Goal: Task Accomplishment & Management: Use online tool/utility

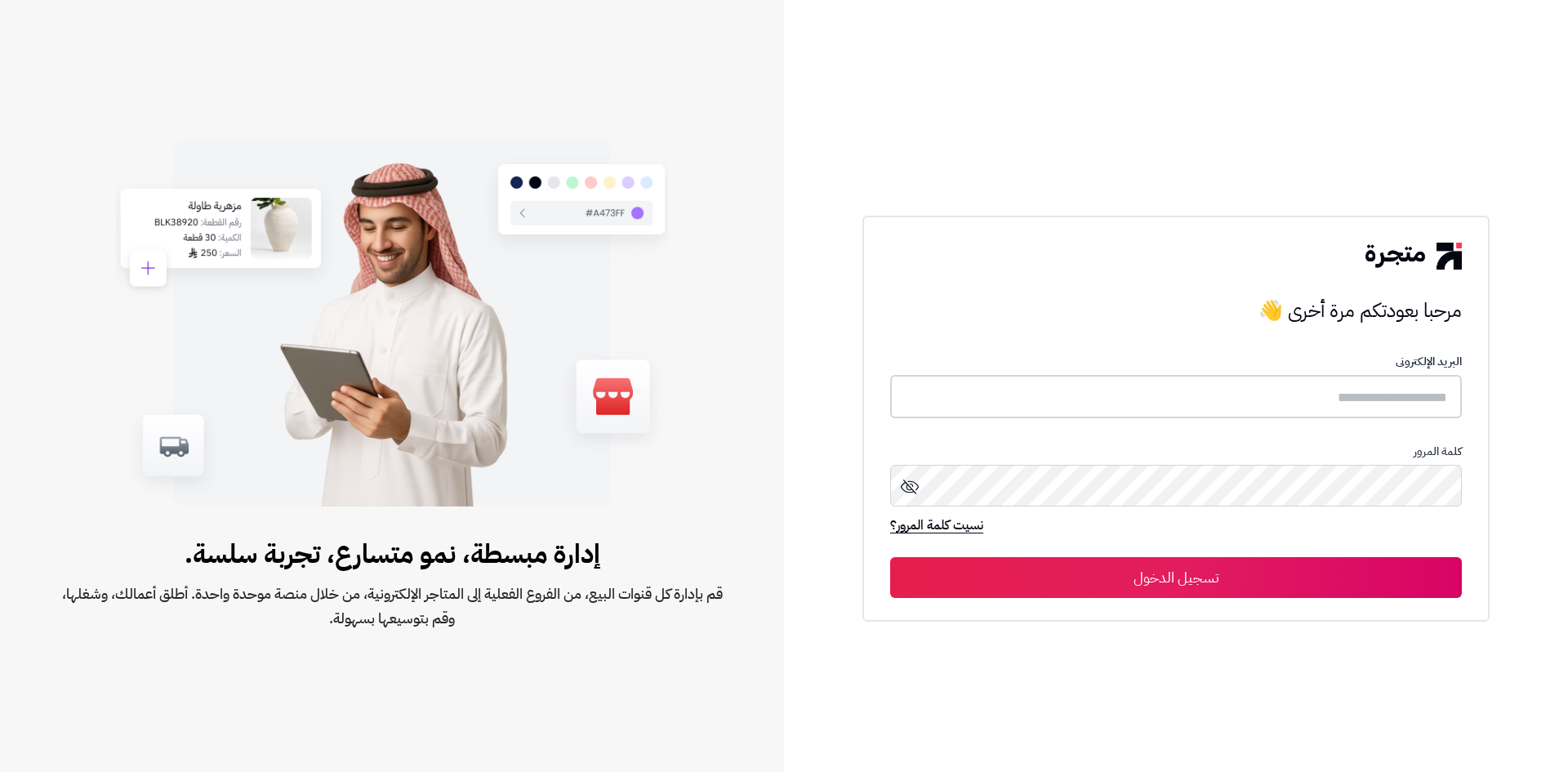
type input "**********"
click at [1265, 579] on button "تسجيل الدخول" at bounding box center [1176, 577] width 571 height 41
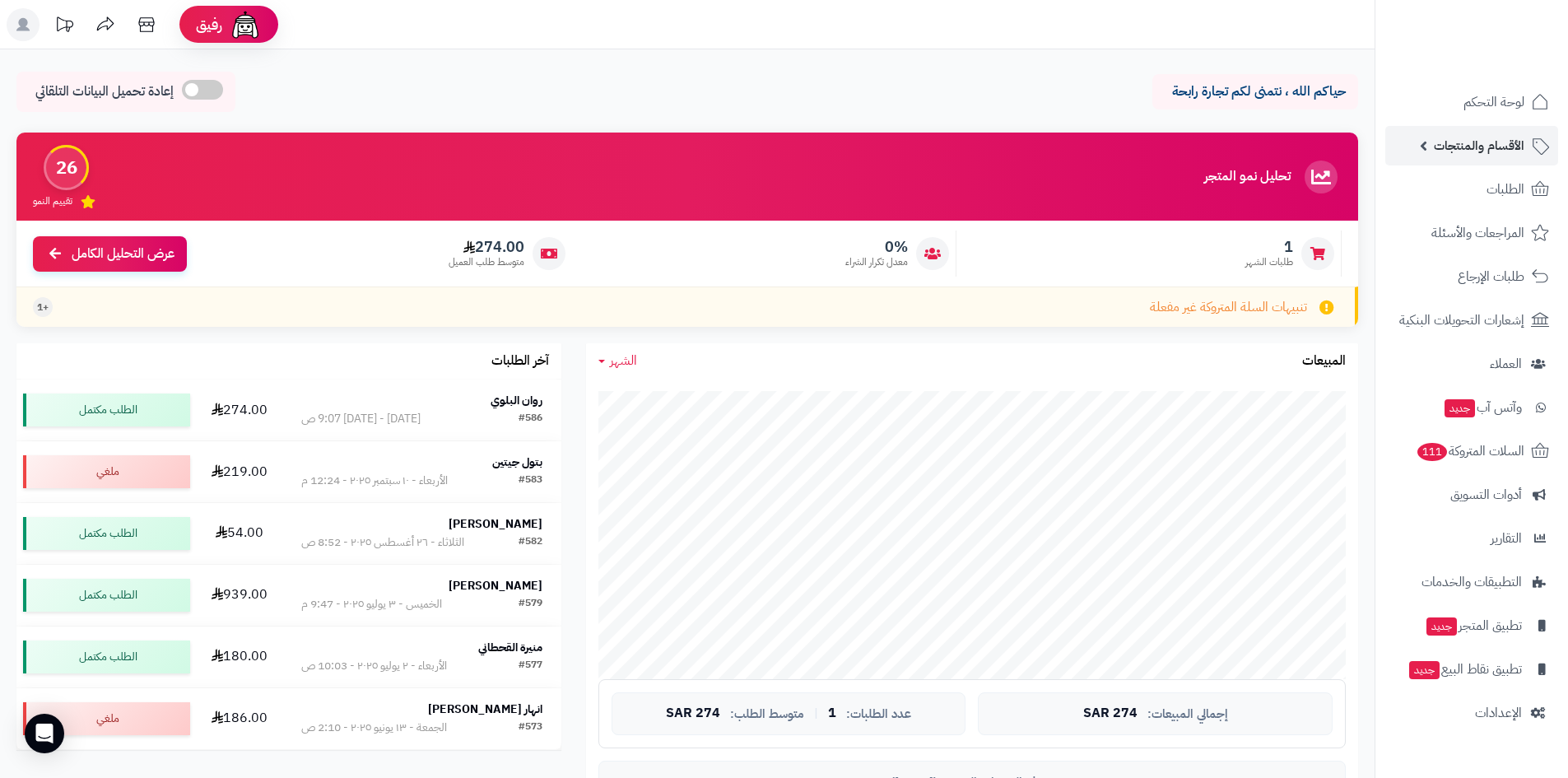
click at [1420, 144] on link "الأقسام والمنتجات" at bounding box center [1471, 145] width 173 height 40
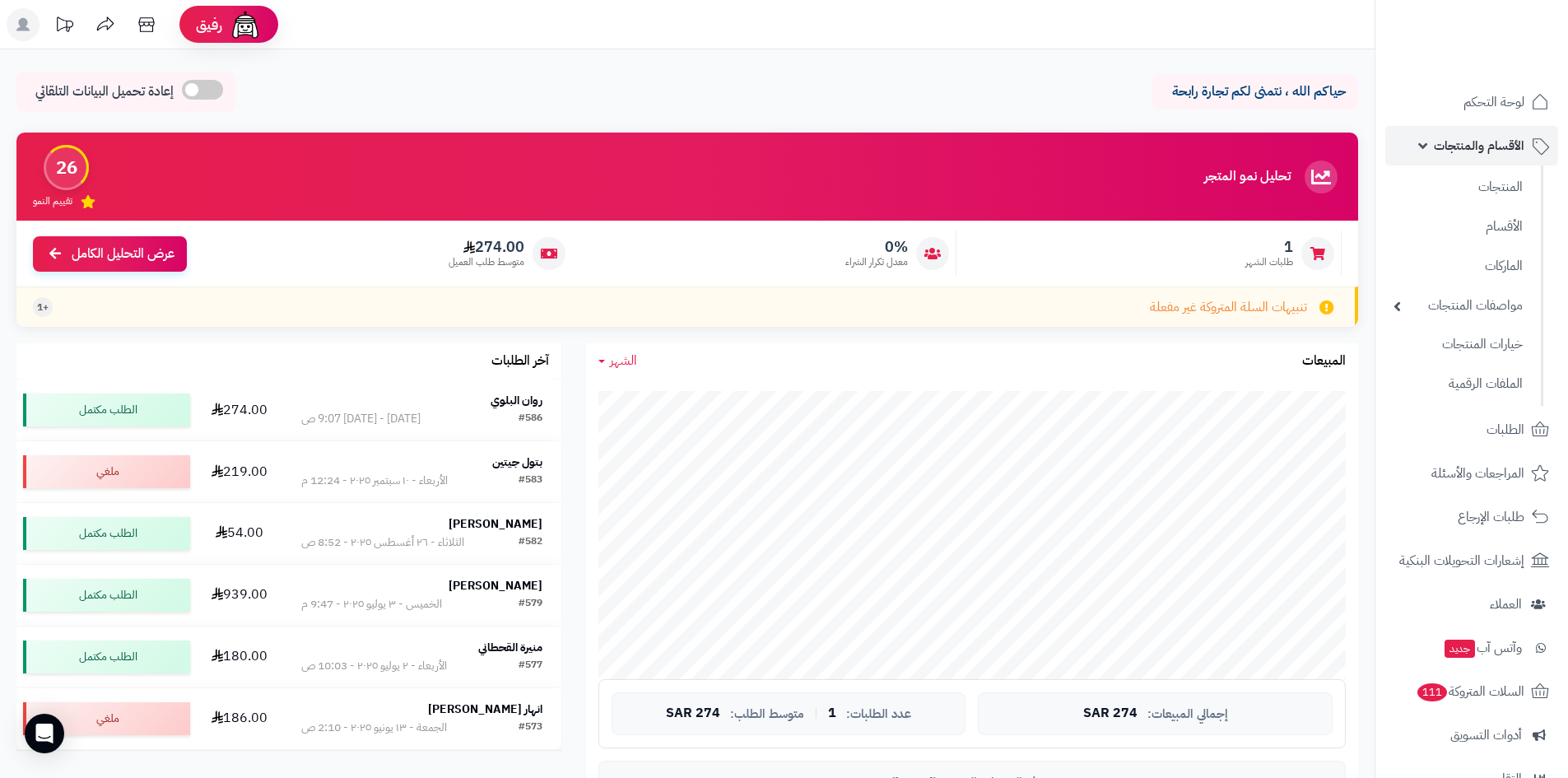
click at [1436, 146] on span "الأقسام والمنتجات" at bounding box center [1479, 145] width 91 height 23
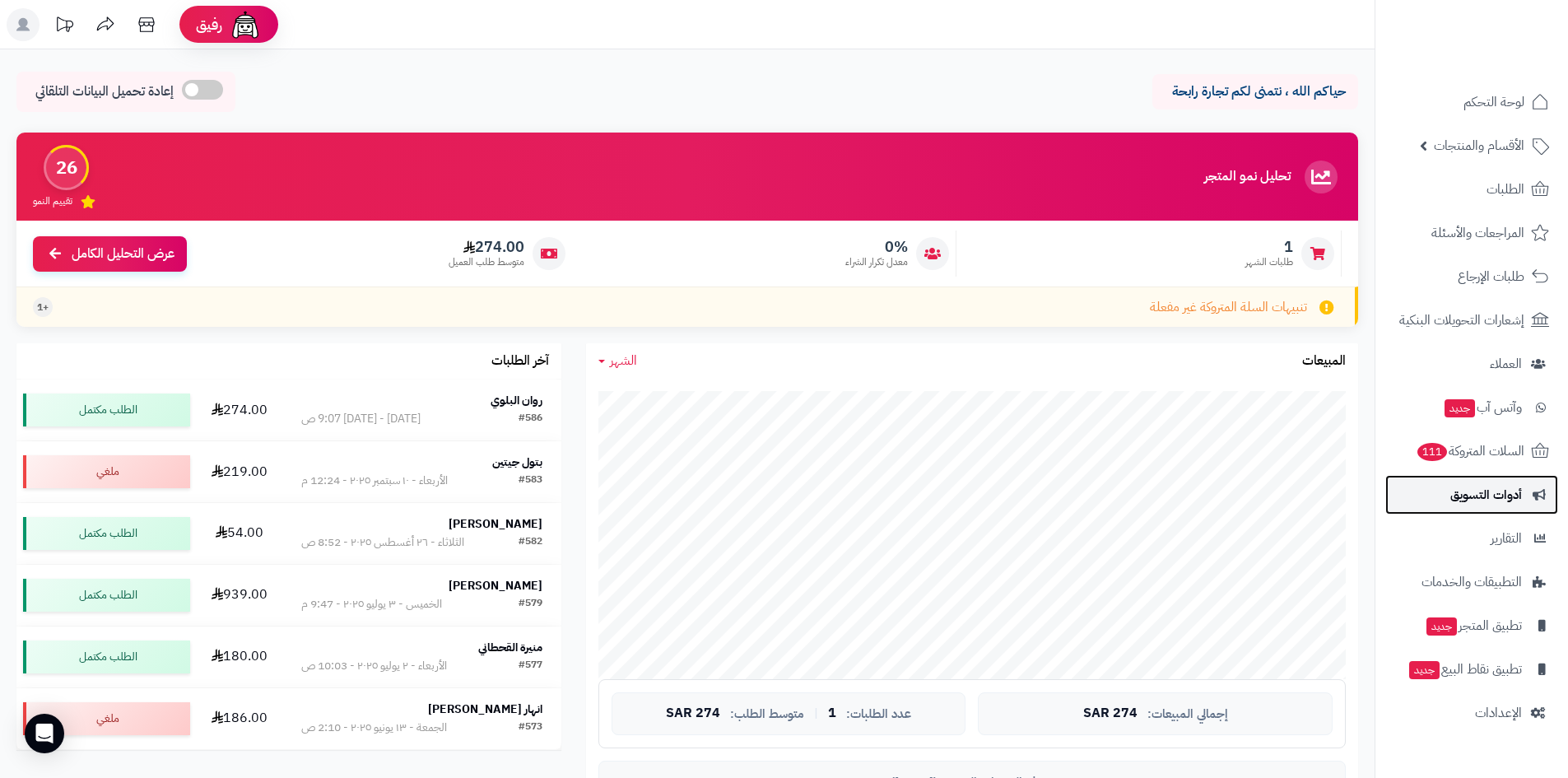
click at [1523, 503] on link "أدوات التسويق" at bounding box center [1471, 495] width 173 height 40
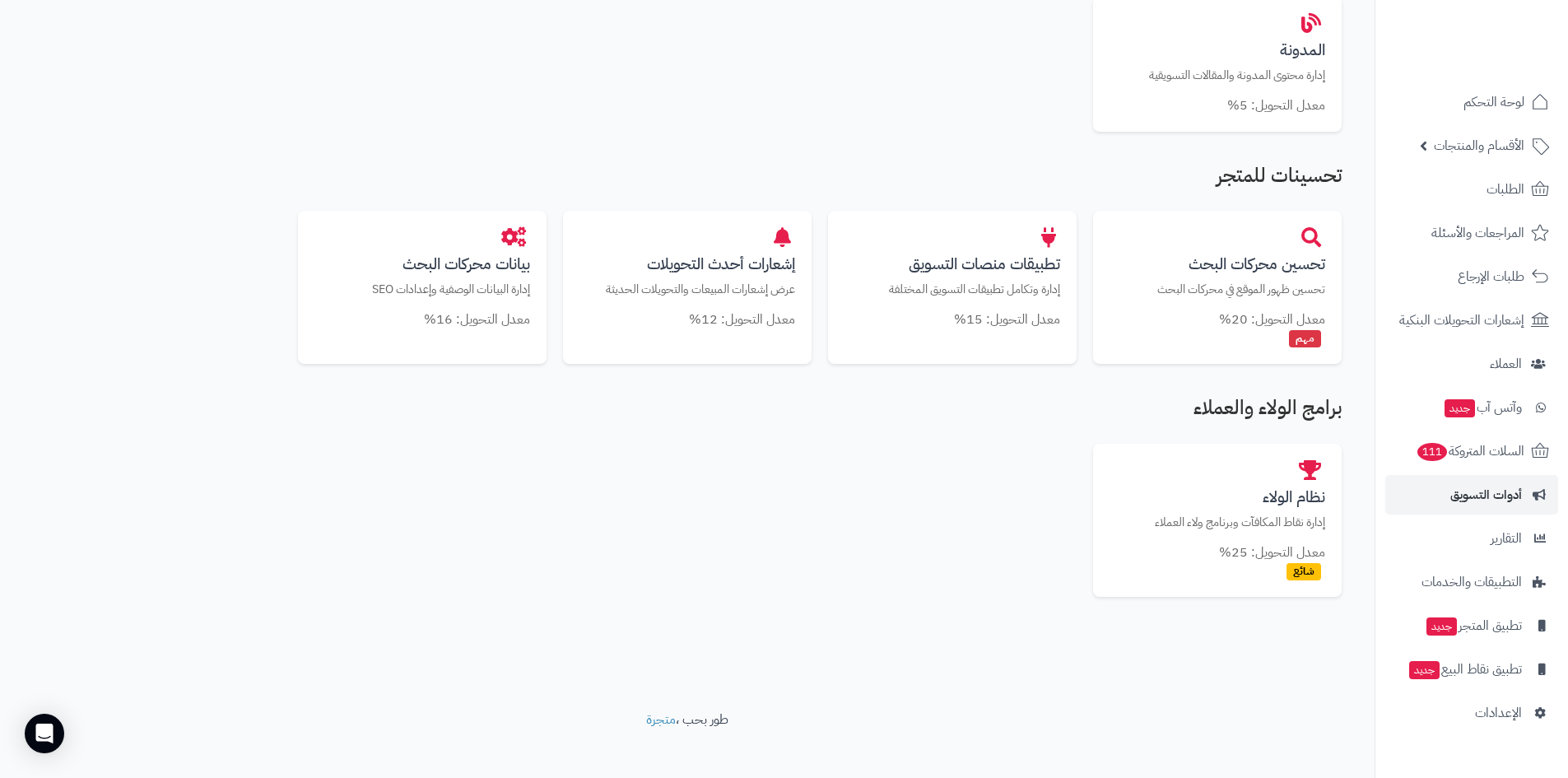
scroll to position [785, 0]
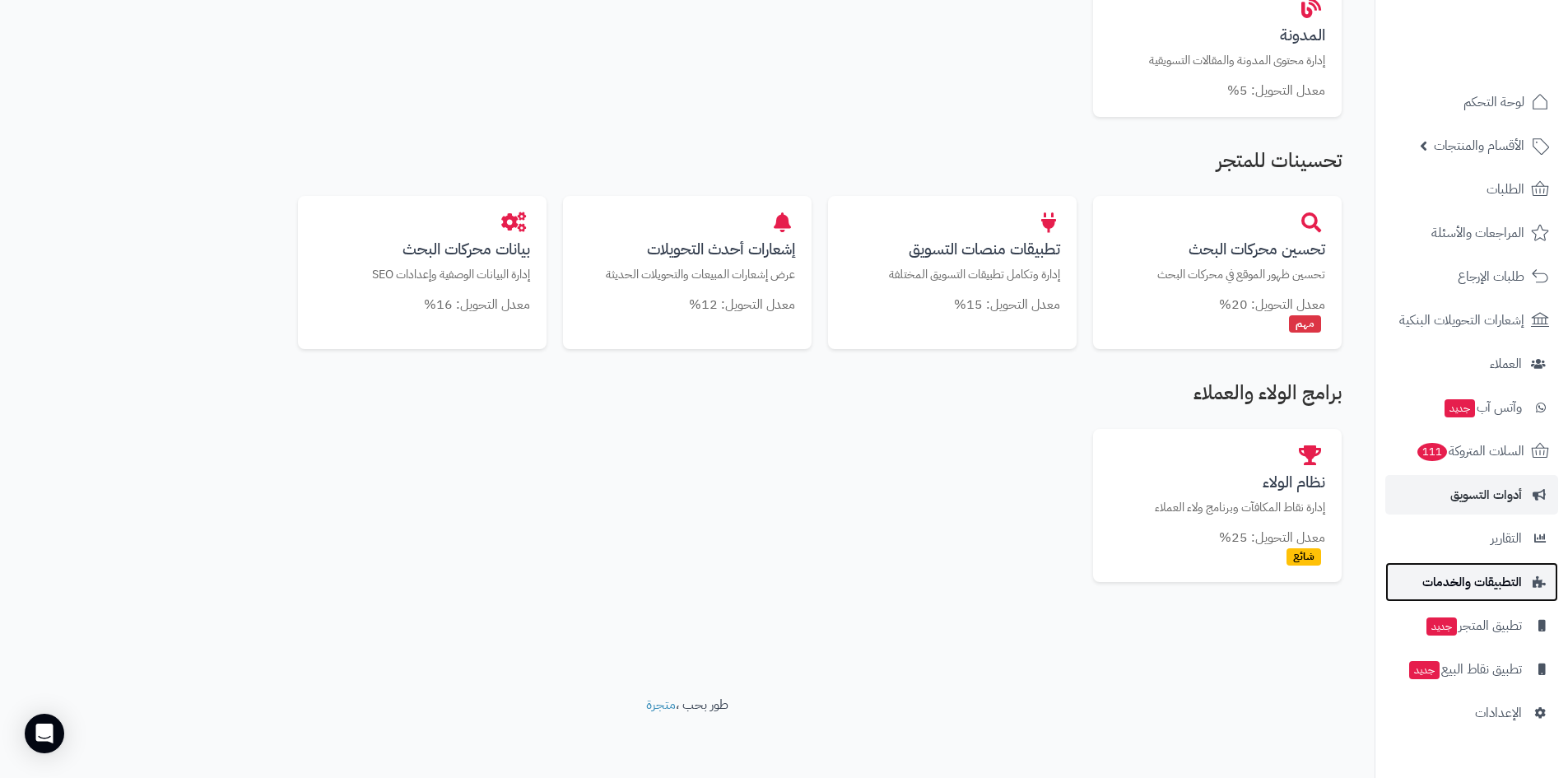
click at [1509, 588] on span "التطبيقات والخدمات" at bounding box center [1471, 582] width 99 height 23
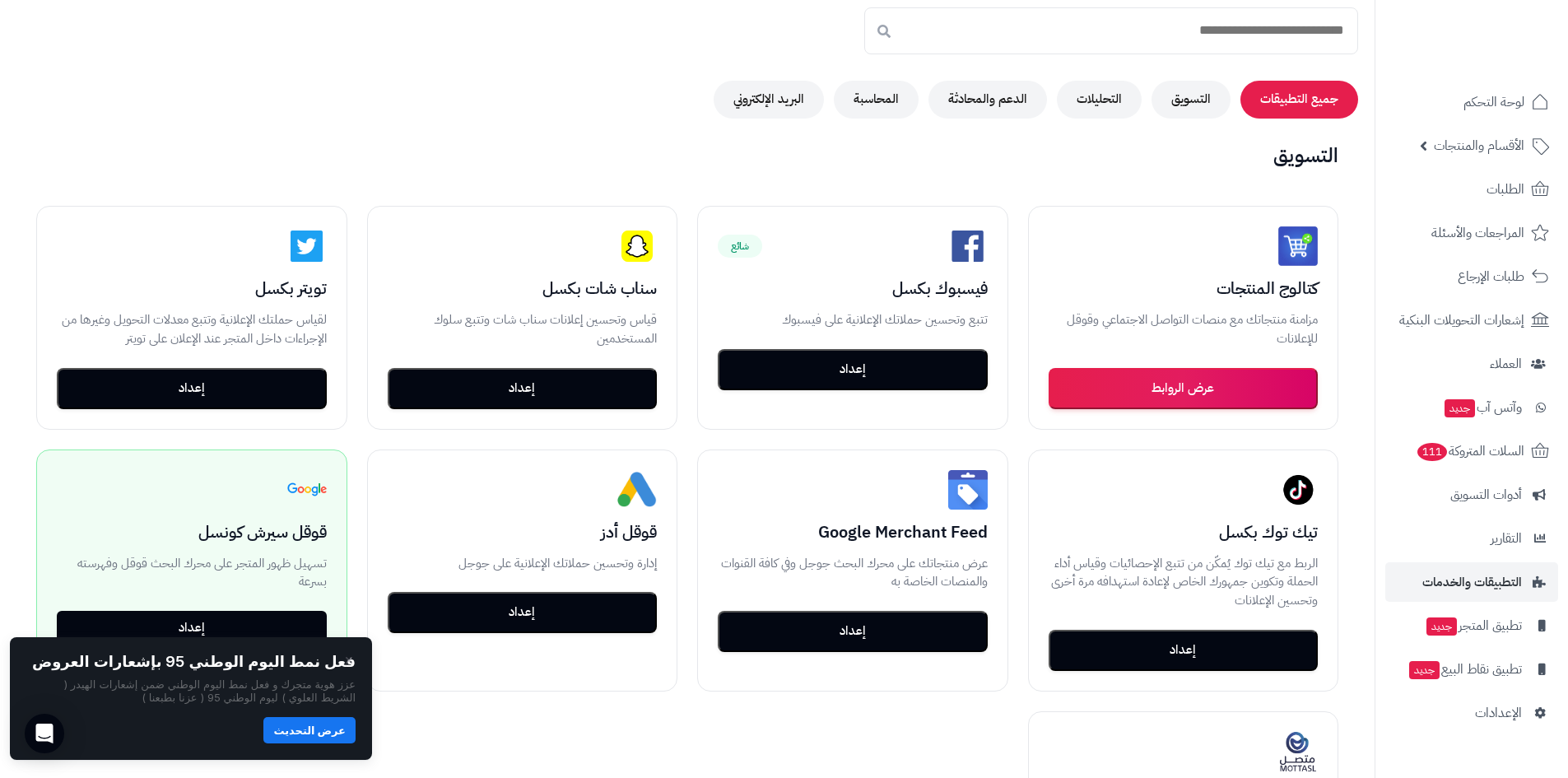
scroll to position [164, 0]
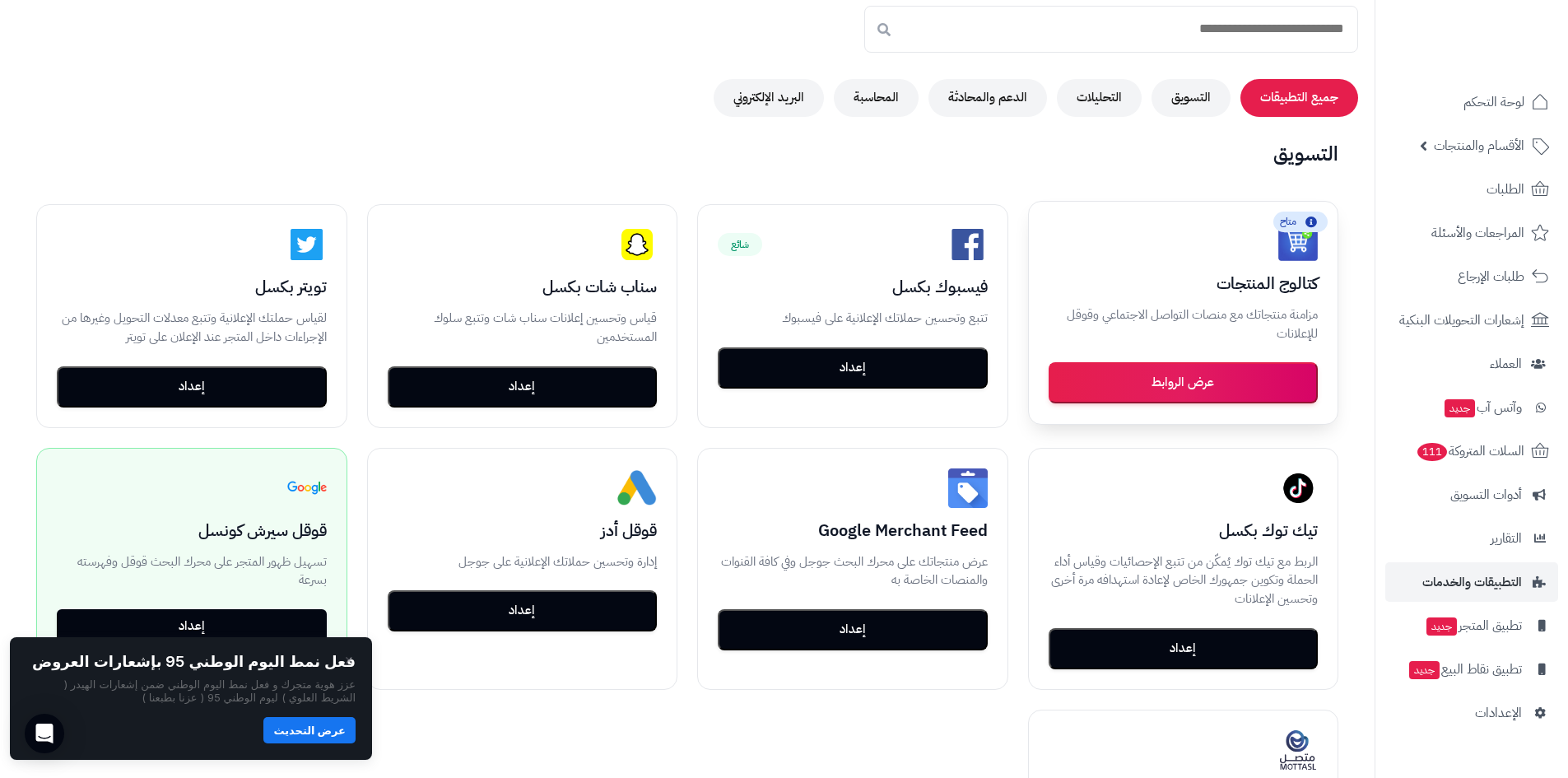
click at [1210, 385] on button "عرض الروابط" at bounding box center [1184, 383] width 270 height 42
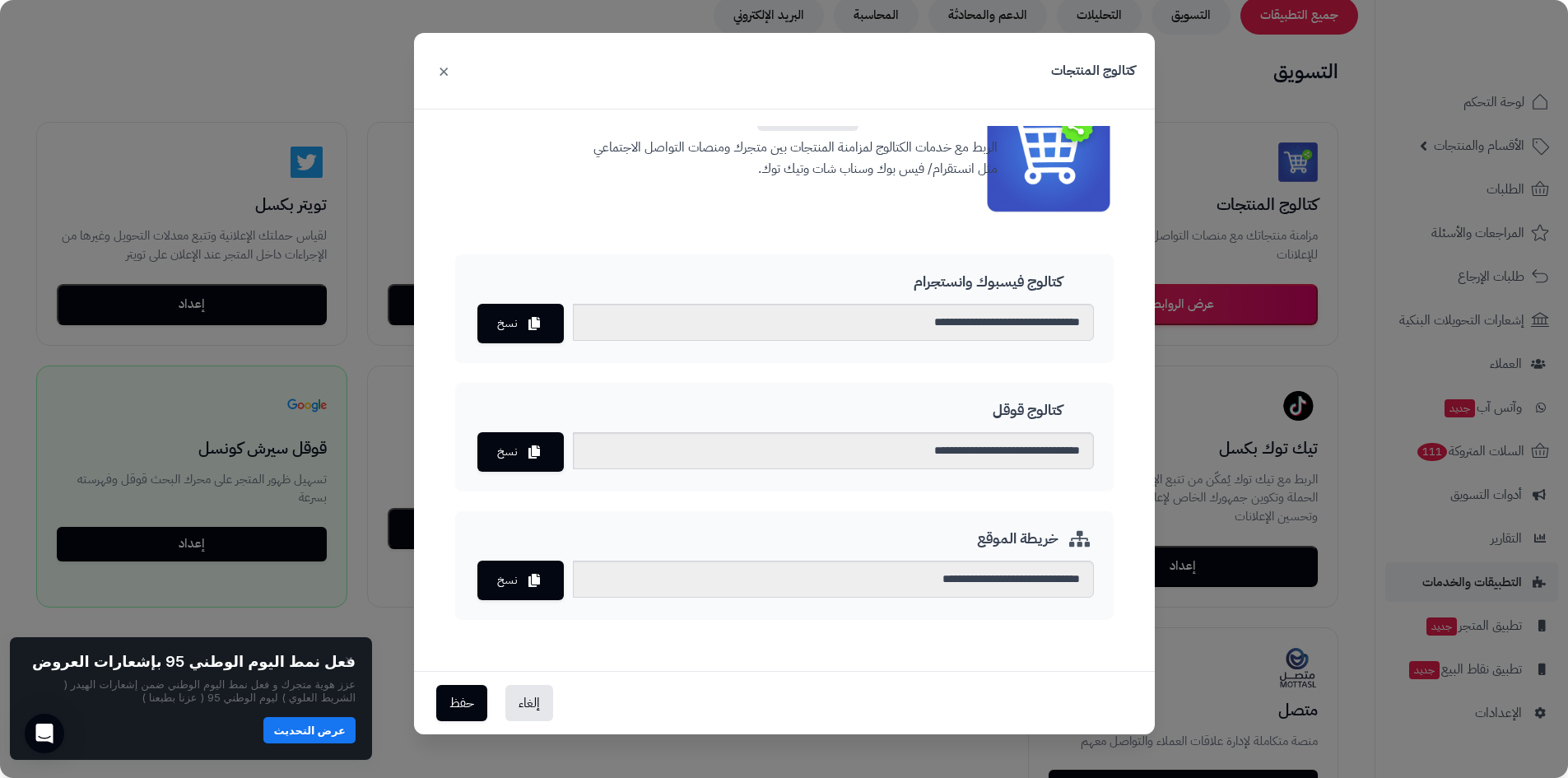
scroll to position [71, 0]
click at [1004, 457] on input "**********" at bounding box center [834, 449] width 521 height 37
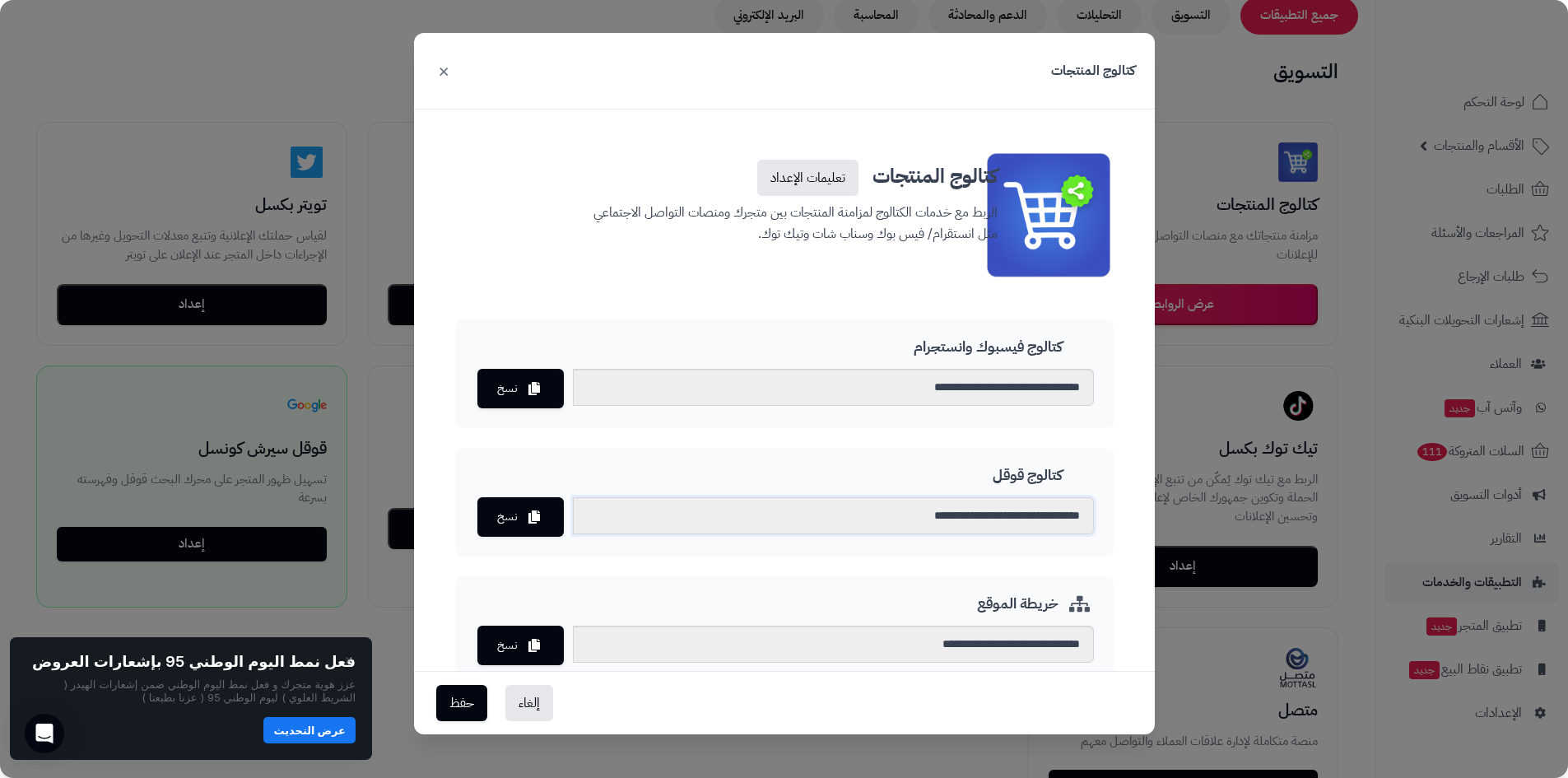
scroll to position [0, 0]
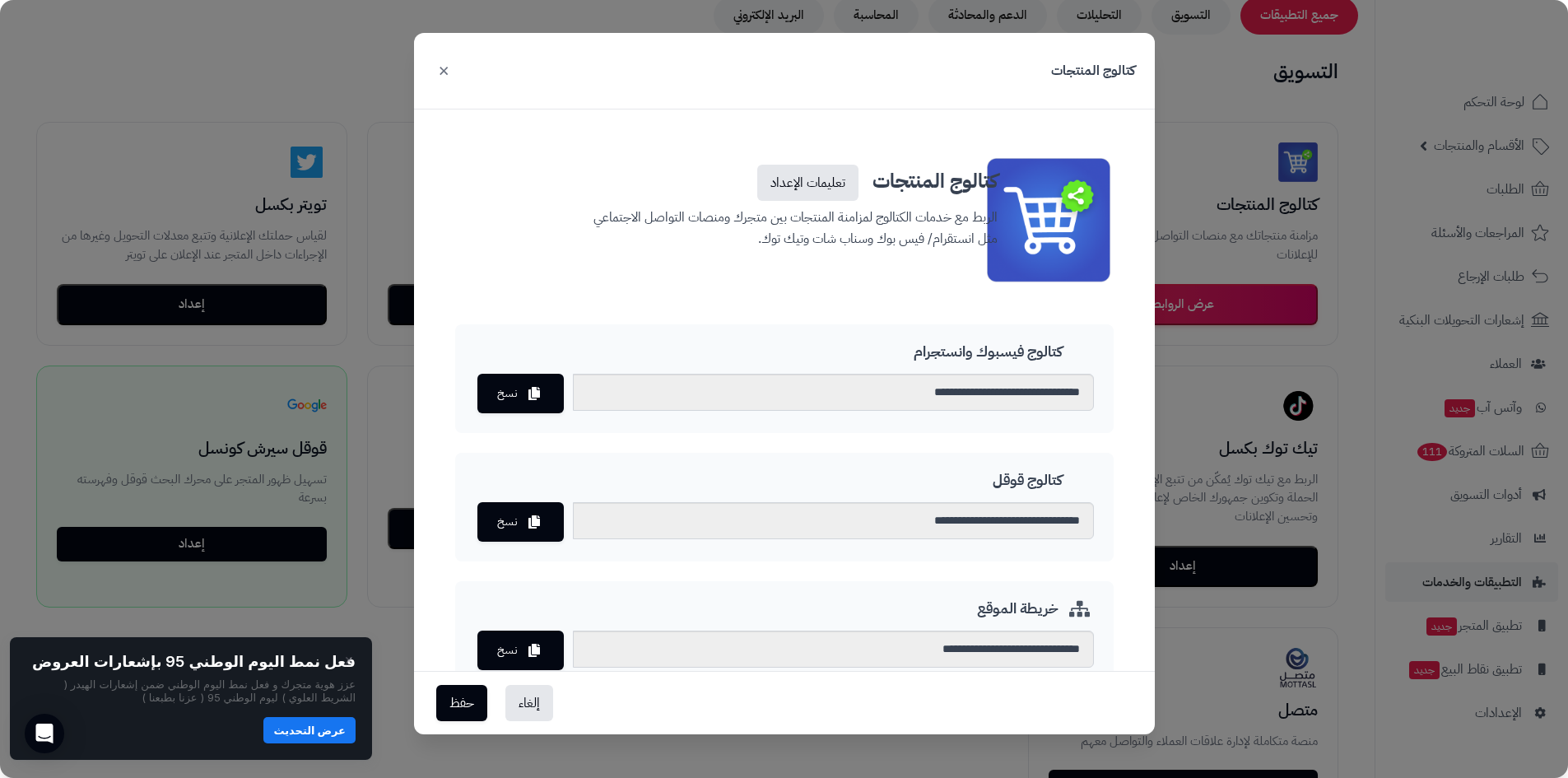
click at [441, 72] on button "×" at bounding box center [443, 70] width 20 height 36
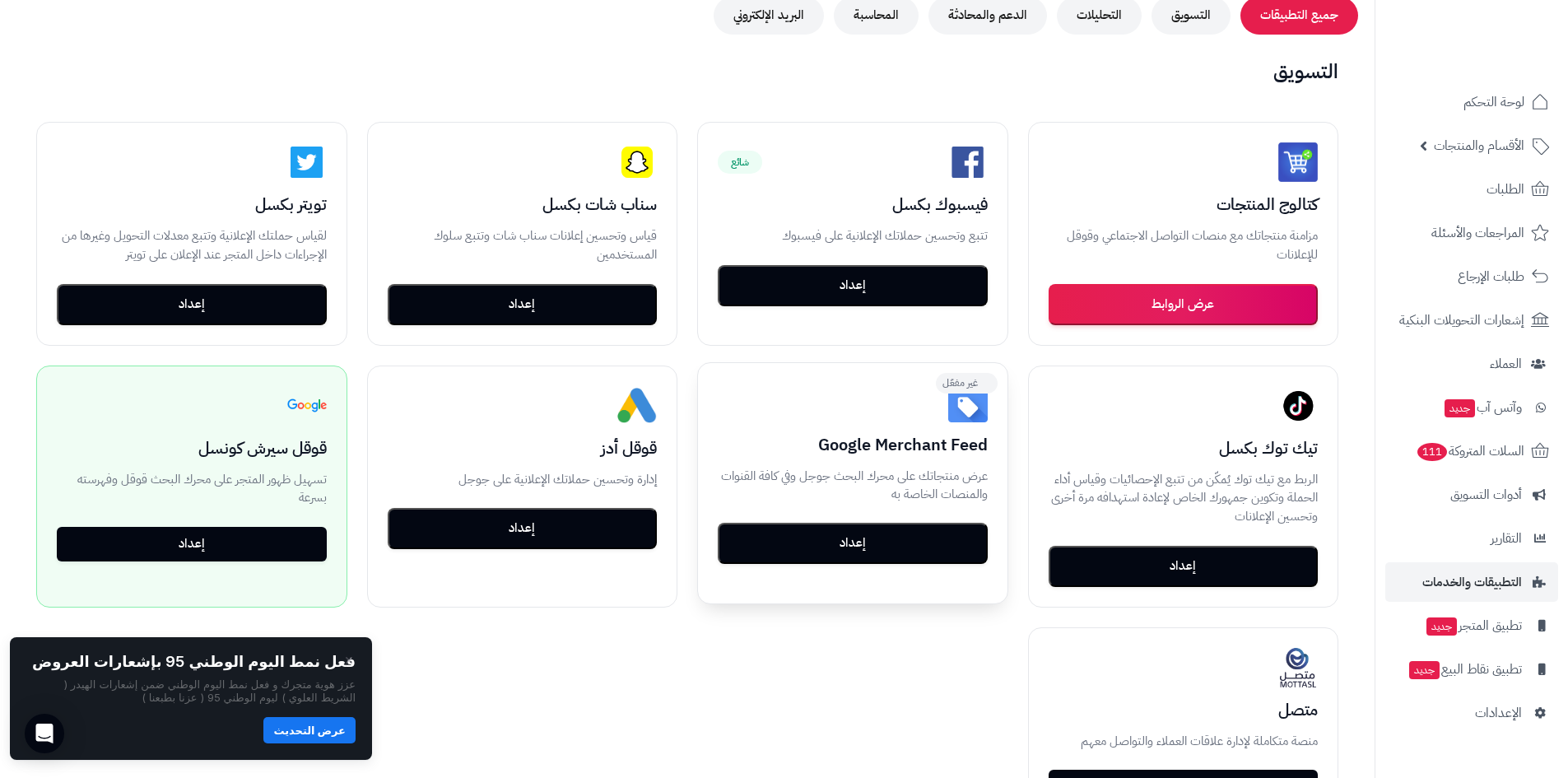
click at [914, 537] on button "إعداد" at bounding box center [852, 544] width 270 height 42
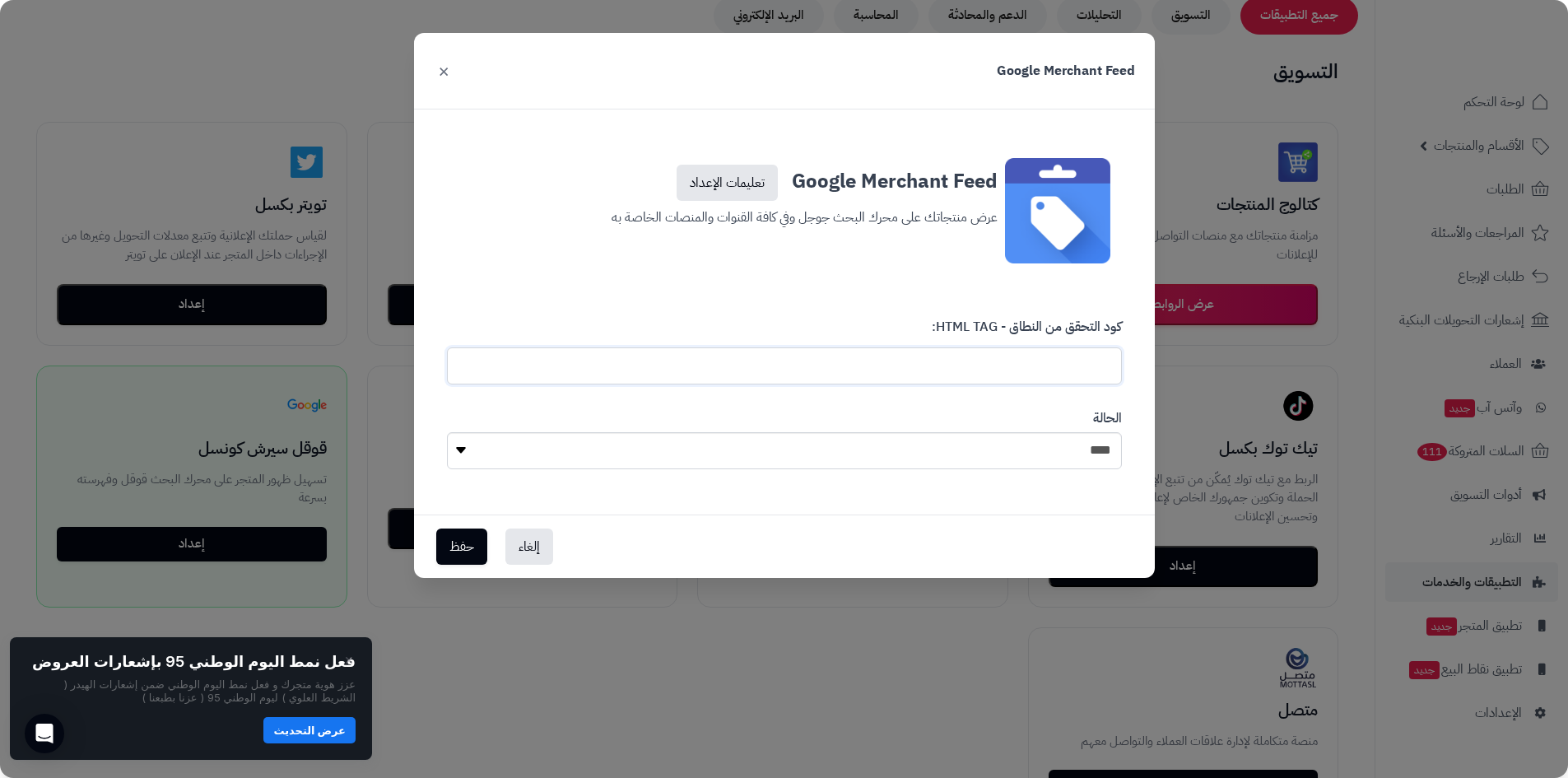
click at [1002, 372] on input "text" at bounding box center [784, 365] width 675 height 37
click at [965, 443] on select "**** ****" at bounding box center [784, 450] width 675 height 37
click at [597, 277] on div "Google Merchant Feed تعليمات الإعداد عرض منتجاتك على محرك البحث جوجل وفي كافة ا…" at bounding box center [784, 320] width 701 height 349
click at [736, 183] on link "تعليمات الإعداد" at bounding box center [727, 182] width 101 height 36
click at [447, 76] on button "×" at bounding box center [443, 70] width 20 height 36
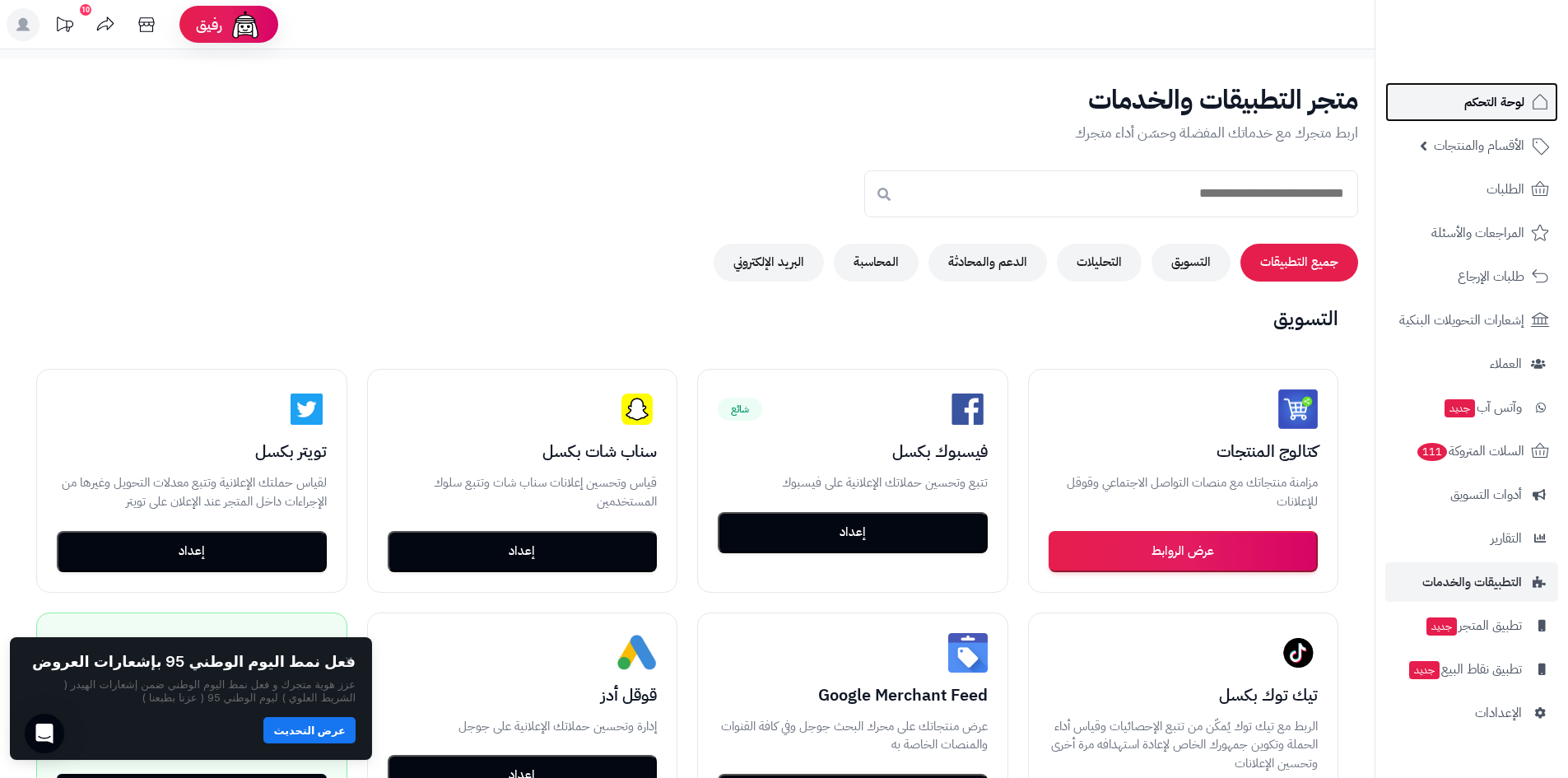
click at [1513, 105] on span "لوحة التحكم" at bounding box center [1494, 102] width 60 height 23
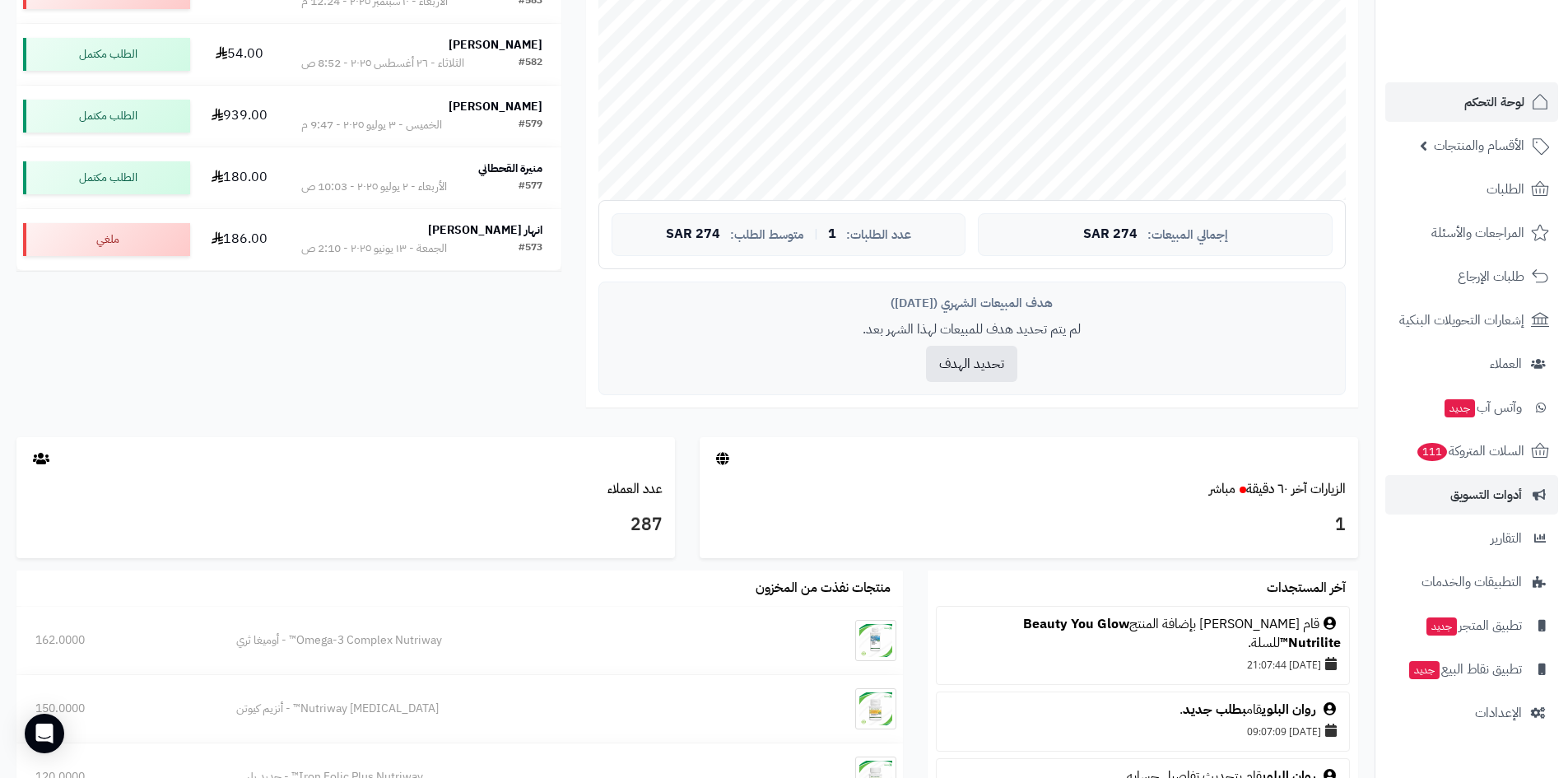
scroll to position [494, 0]
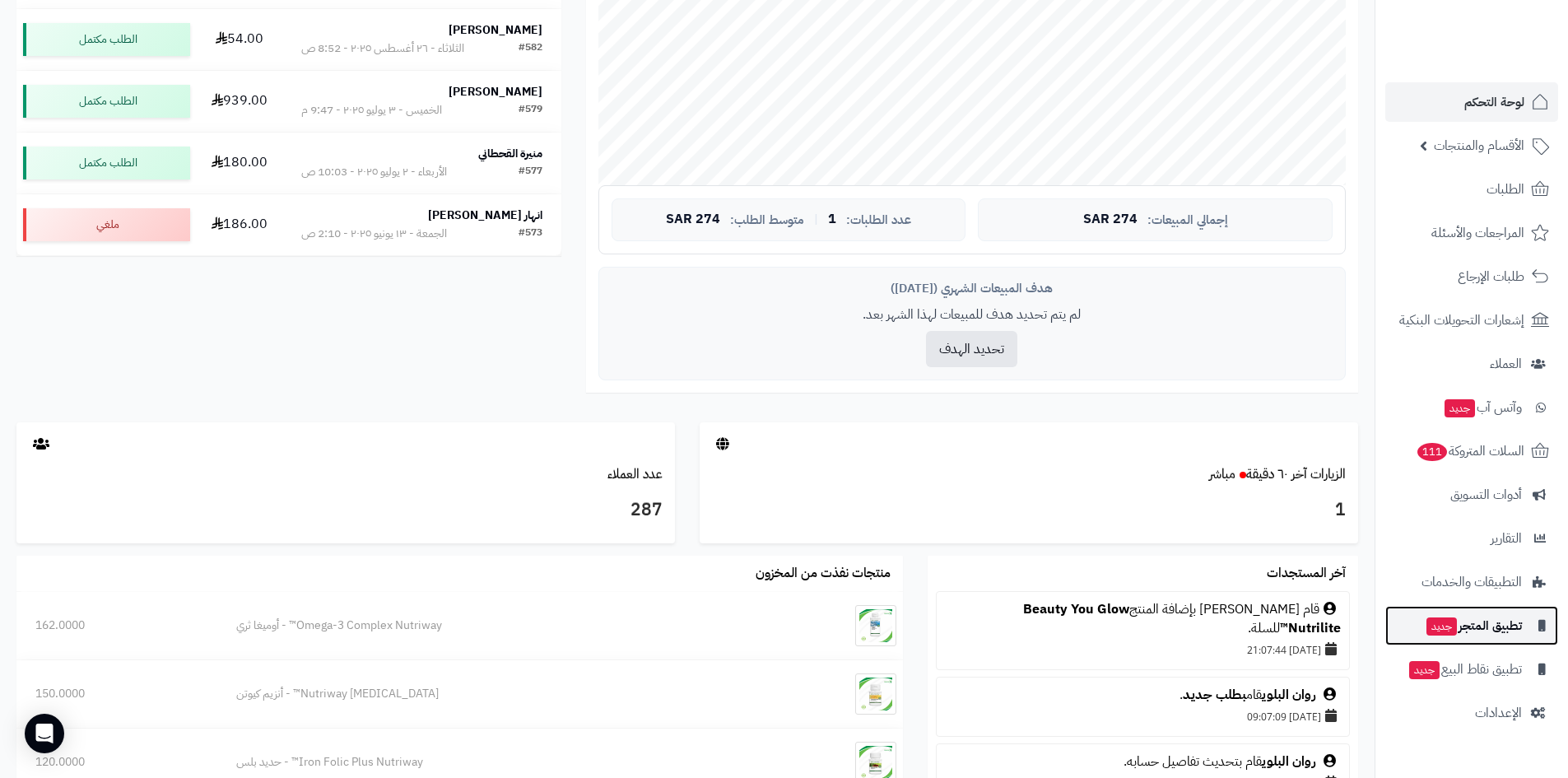
click at [1475, 626] on span "تطبيق المتجر جديد" at bounding box center [1473, 625] width 97 height 23
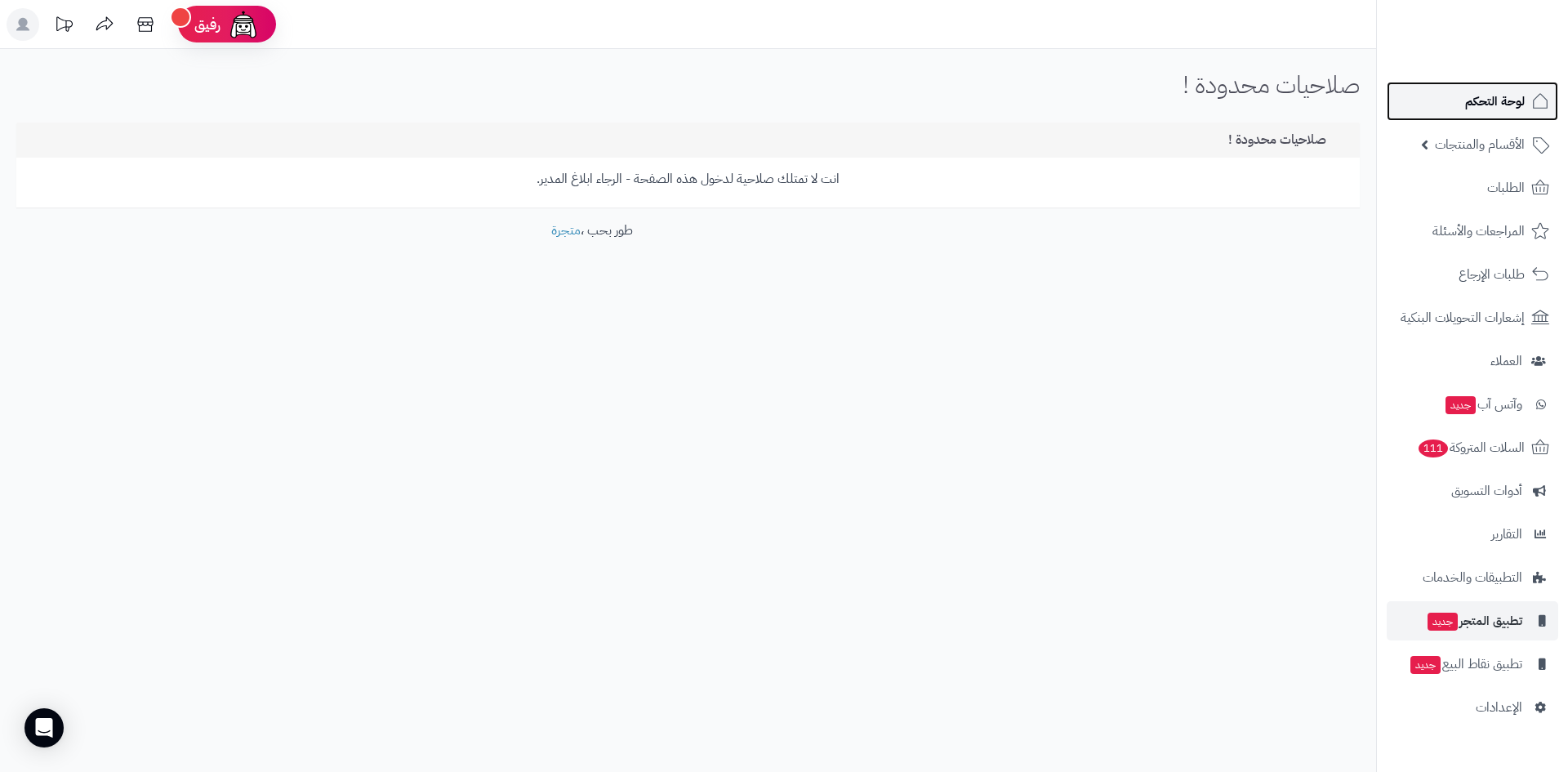
click at [1529, 103] on link "لوحة التحكم" at bounding box center [1472, 101] width 171 height 39
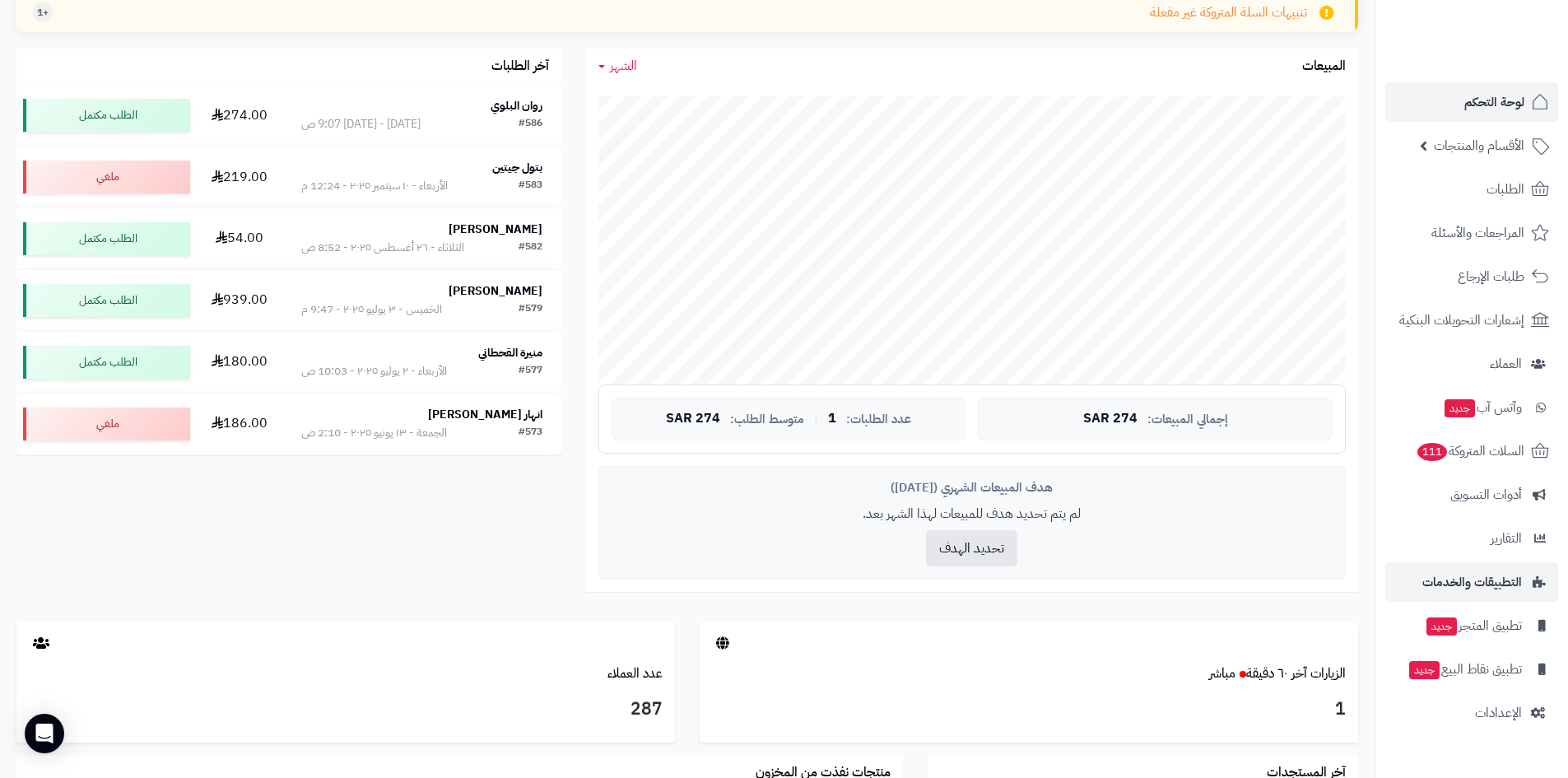
scroll to position [330, 0]
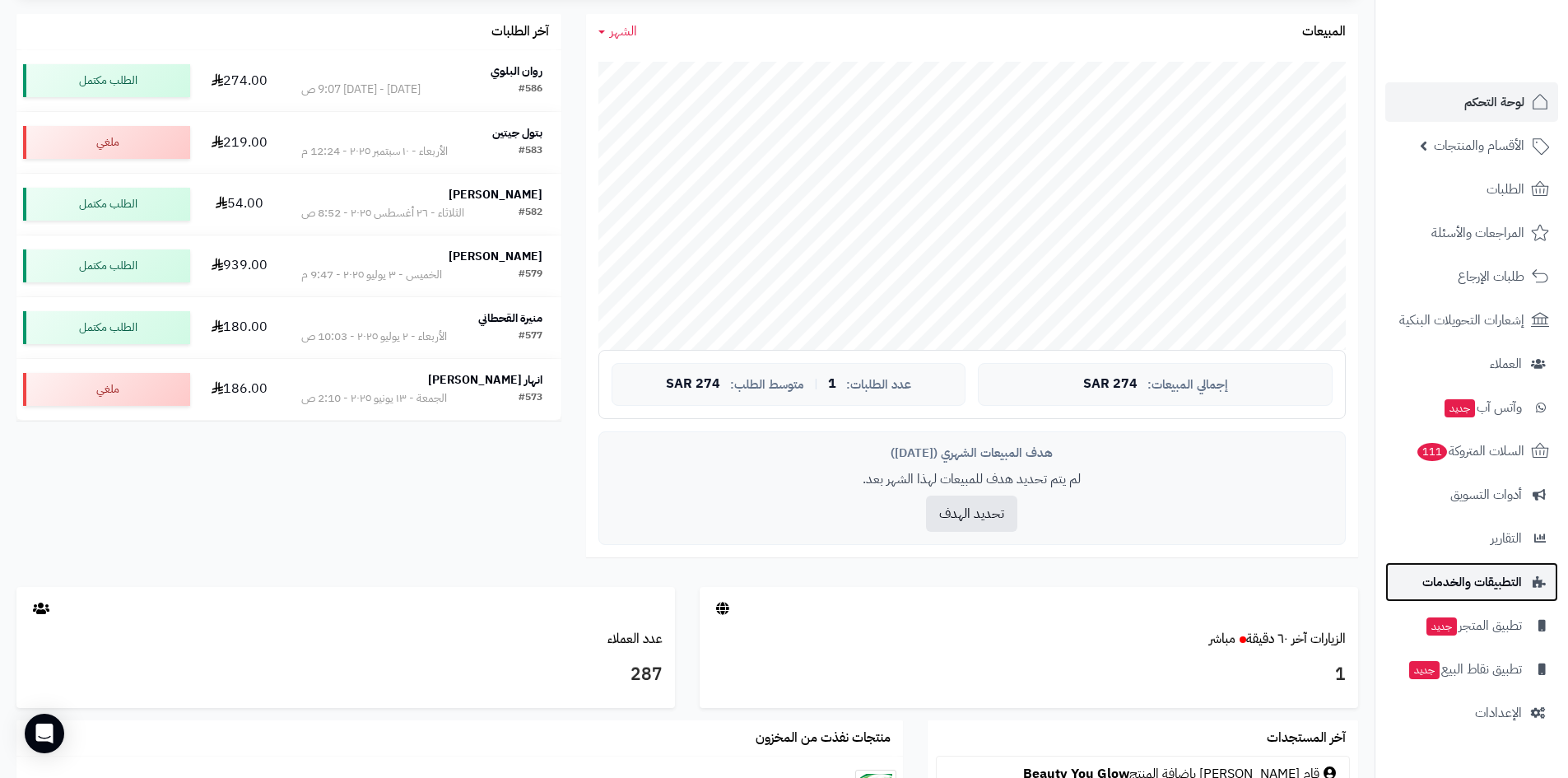
click at [1511, 576] on span "التطبيقات والخدمات" at bounding box center [1471, 582] width 99 height 23
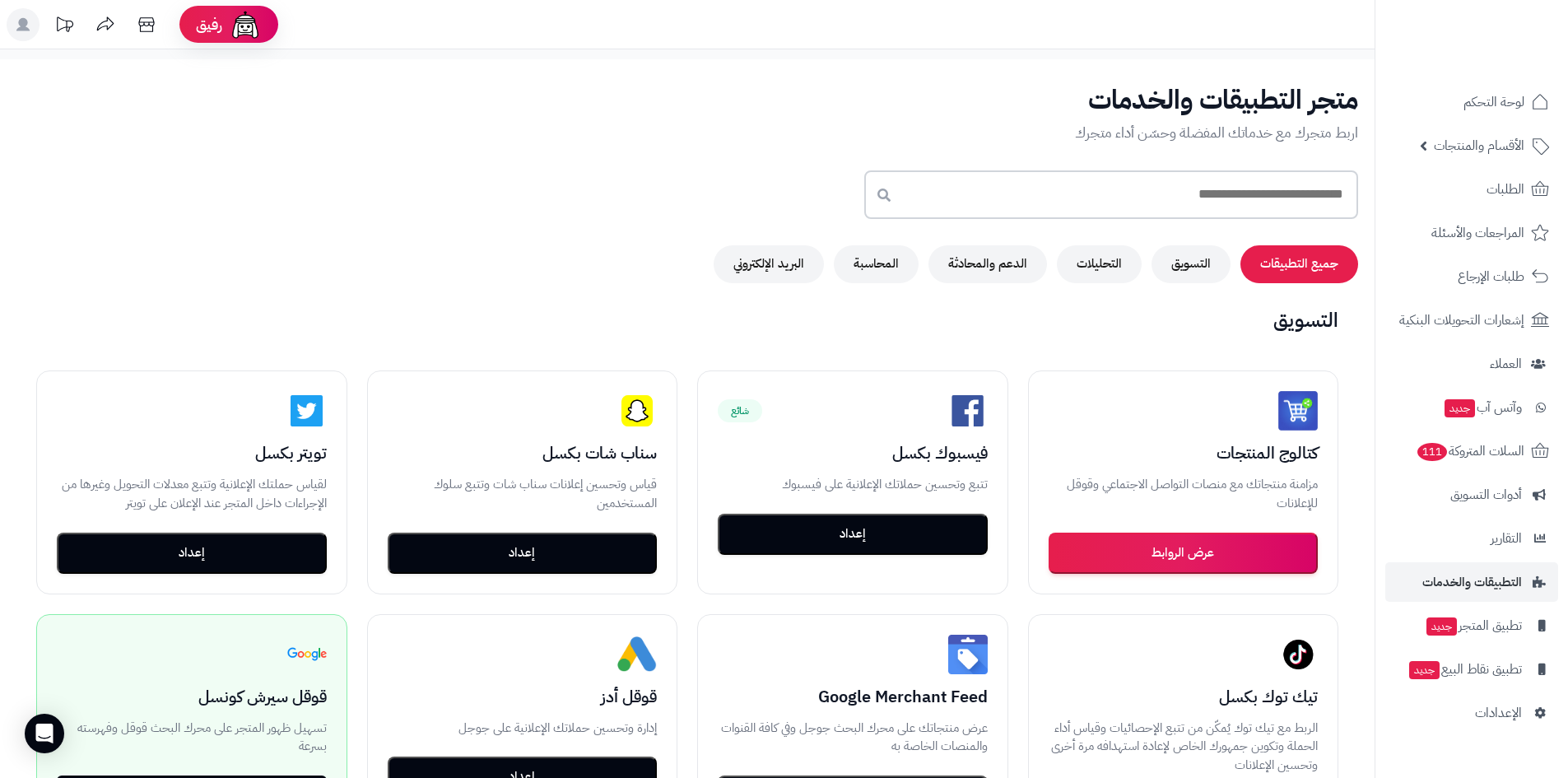
click at [1184, 202] on input "text" at bounding box center [1110, 194] width 494 height 48
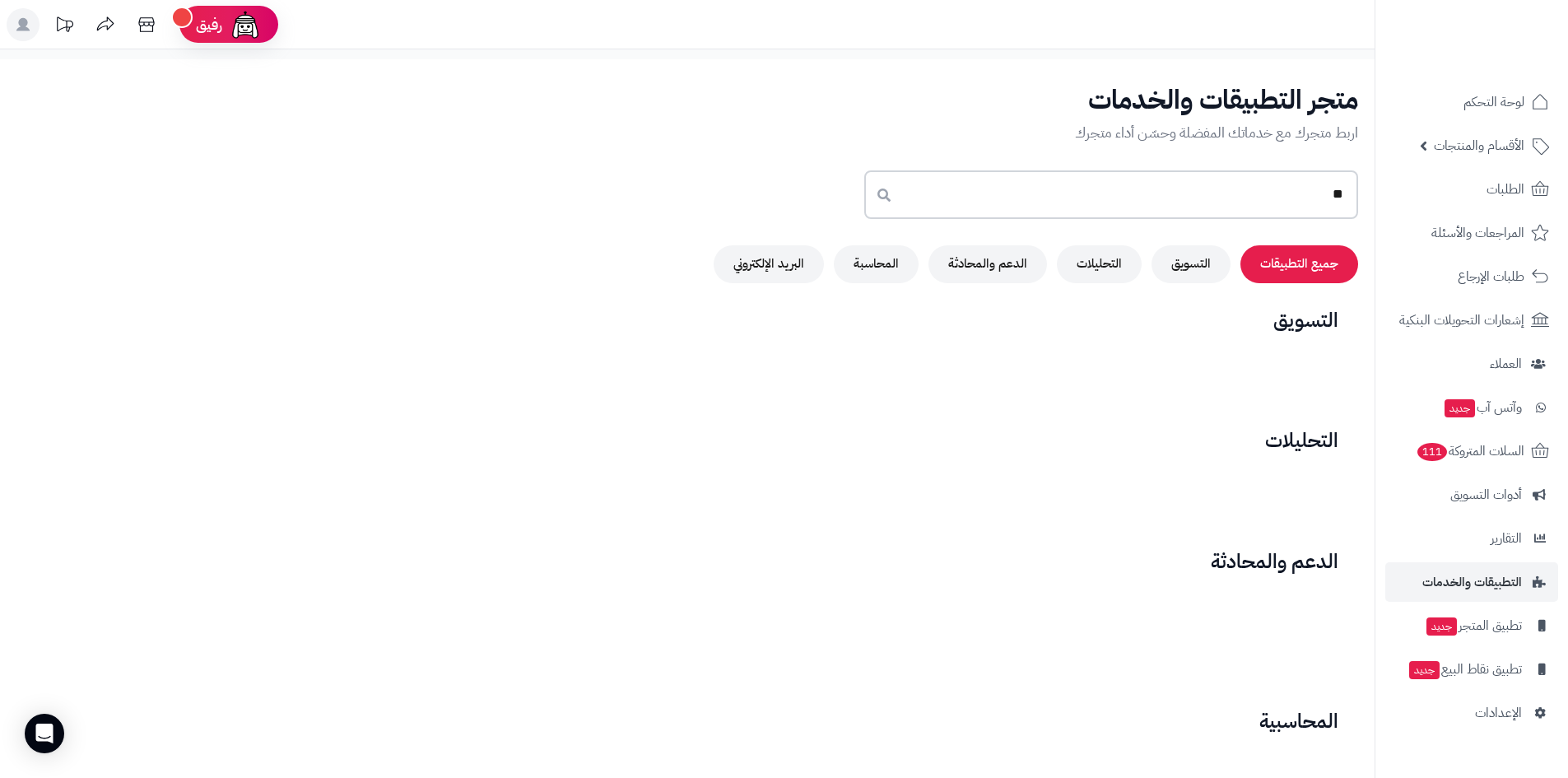
type input "*"
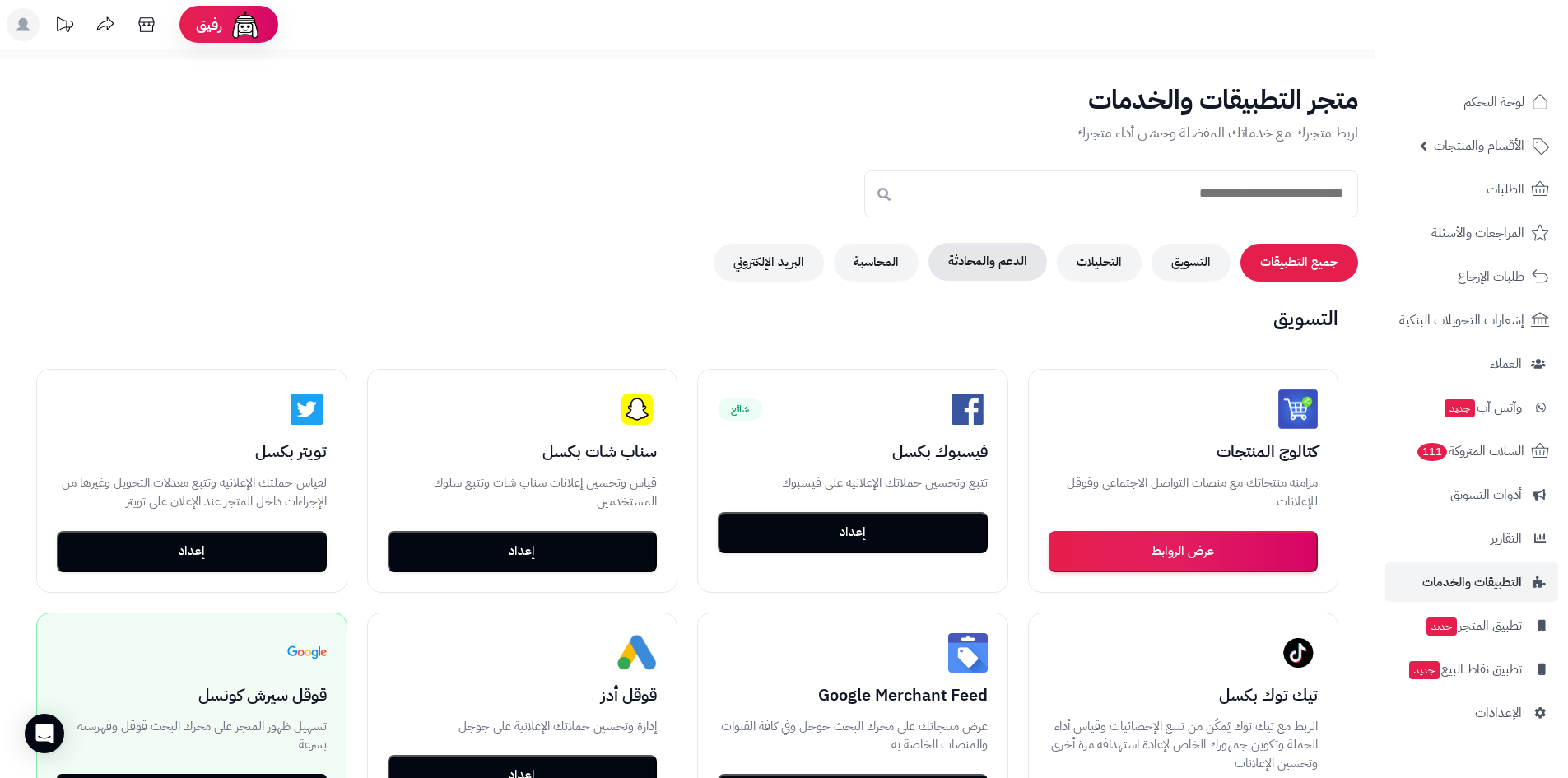
click at [1029, 266] on button "الدعم والمحادثة" at bounding box center [987, 262] width 119 height 38
